Goal: Task Accomplishment & Management: Manage account settings

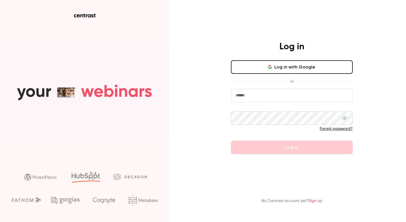
click at [282, 64] on button "Log in with Google" at bounding box center [292, 67] width 122 height 14
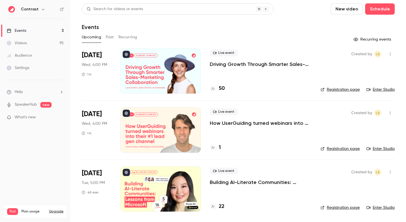
click at [41, 8] on icon "button" at bounding box center [43, 9] width 5 height 5
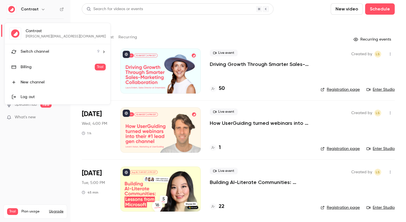
click at [51, 42] on div "Contrast etienne@getcontrast.io Switch channel 9 Billing Trial New channel Log …" at bounding box center [57, 63] width 105 height 81
click at [51, 50] on div "Switch channel 9" at bounding box center [60, 52] width 79 height 6
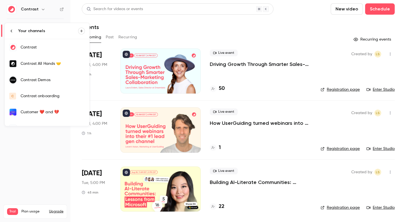
scroll to position [59, 0]
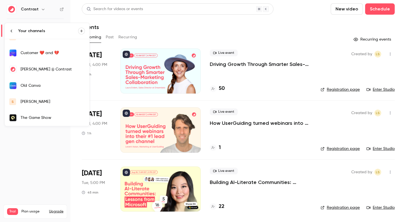
click at [47, 97] on link "s salim" at bounding box center [47, 102] width 85 height 16
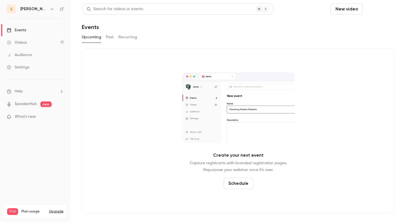
click at [391, 10] on button "Schedule" at bounding box center [380, 8] width 30 height 11
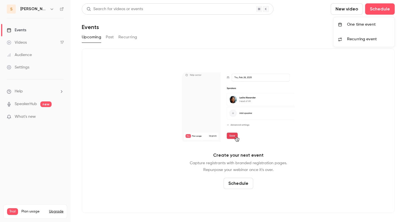
click at [367, 25] on div "One time event" at bounding box center [368, 25] width 43 height 6
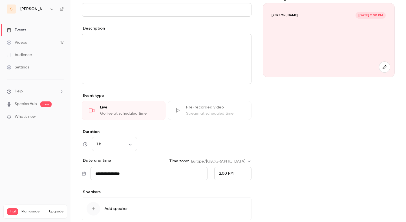
scroll to position [60, 0]
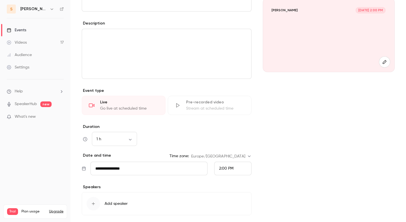
click at [114, 173] on input "**********" at bounding box center [148, 169] width 117 height 14
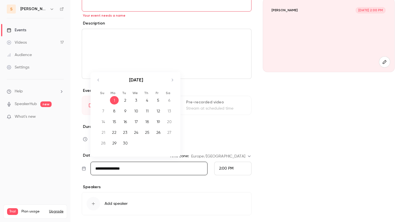
click at [118, 180] on div "**********" at bounding box center [167, 111] width 170 height 240
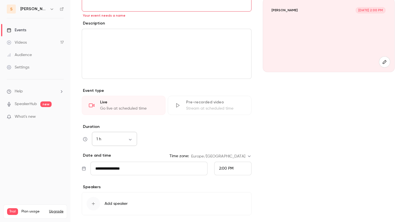
click at [113, 143] on div "1 h ** ​" at bounding box center [114, 139] width 45 height 14
click at [234, 173] on div "2:00 PM" at bounding box center [232, 169] width 37 height 14
click at [181, 144] on div at bounding box center [203, 111] width 406 height 222
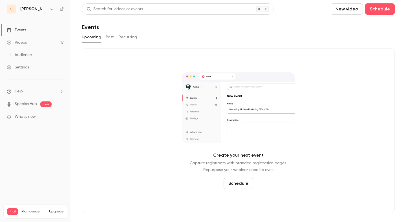
click at [234, 181] on button "Schedule" at bounding box center [238, 183] width 30 height 11
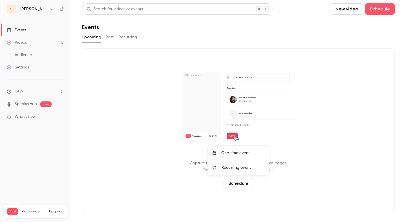
click at [236, 155] on div "One time event" at bounding box center [242, 153] width 43 height 6
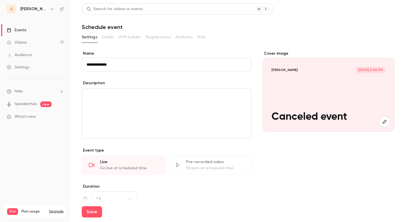
scroll to position [98, 0]
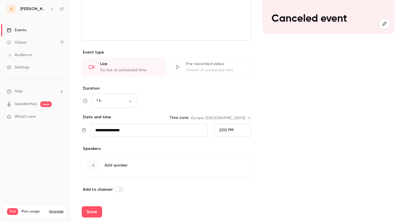
type input "**********"
click at [115, 128] on input "**********" at bounding box center [148, 130] width 117 height 14
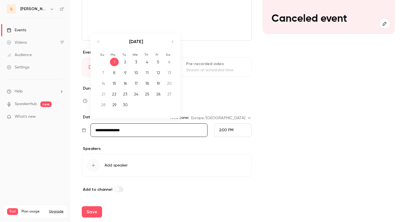
click at [165, 152] on div "Speakers Add speaker" at bounding box center [167, 161] width 170 height 31
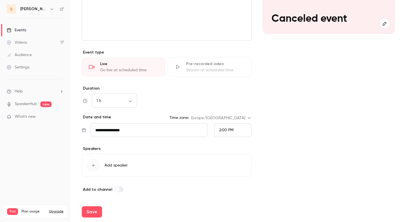
click at [233, 130] on div "2:00 PM" at bounding box center [232, 130] width 37 height 14
click at [228, 104] on span "2:30 PM" at bounding box center [226, 103] width 14 height 4
click at [97, 212] on button "Save" at bounding box center [92, 211] width 20 height 11
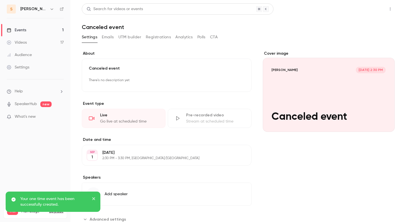
click at [369, 10] on button "Share" at bounding box center [370, 8] width 22 height 11
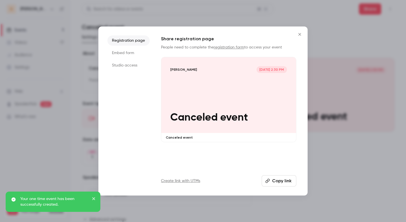
click at [196, 102] on div "salim Sep 1, 2:30 PM Canceled event" at bounding box center [228, 95] width 135 height 76
click at [218, 14] on div at bounding box center [203, 111] width 406 height 222
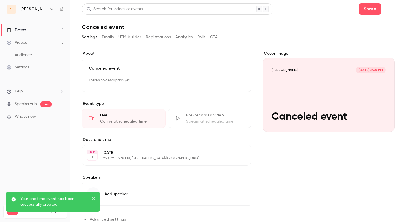
click at [391, 9] on icon "button" at bounding box center [390, 9] width 5 height 4
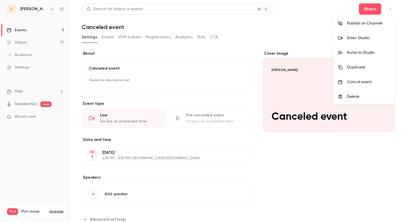
click at [358, 84] on div "Cancel event" at bounding box center [368, 82] width 43 height 6
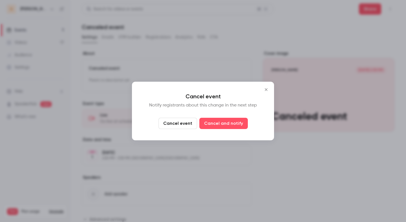
click at [264, 91] on icon "Close" at bounding box center [266, 89] width 7 height 5
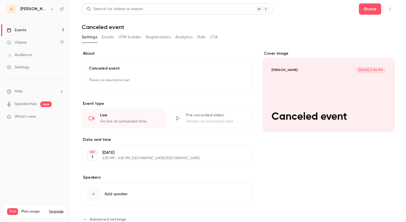
click at [391, 9] on icon "button" at bounding box center [390, 9] width 5 height 4
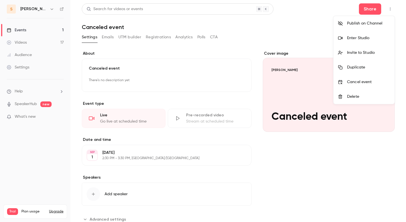
click at [264, 47] on div at bounding box center [203, 111] width 406 height 222
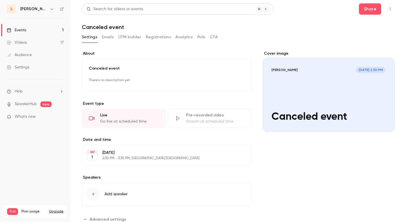
click at [390, 8] on icon "button" at bounding box center [390, 9] width 5 height 4
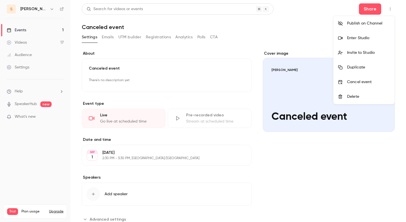
click at [362, 78] on li "Cancel event" at bounding box center [363, 82] width 61 height 15
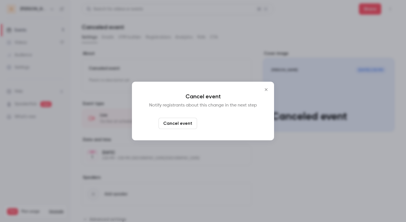
click at [208, 124] on button "Cancel and notify" at bounding box center [223, 123] width 48 height 11
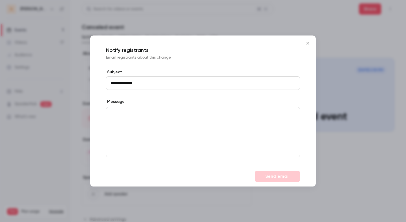
type input "**********"
click at [155, 129] on div "editor" at bounding box center [202, 132] width 193 height 50
click at [261, 176] on button "Send email" at bounding box center [277, 176] width 45 height 11
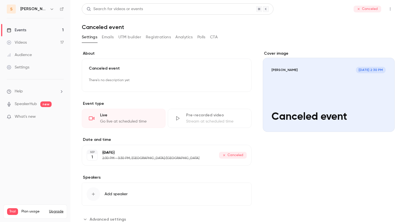
click at [30, 30] on link "Events 1" at bounding box center [35, 30] width 70 height 12
